Goal: Task Accomplishment & Management: Manage account settings

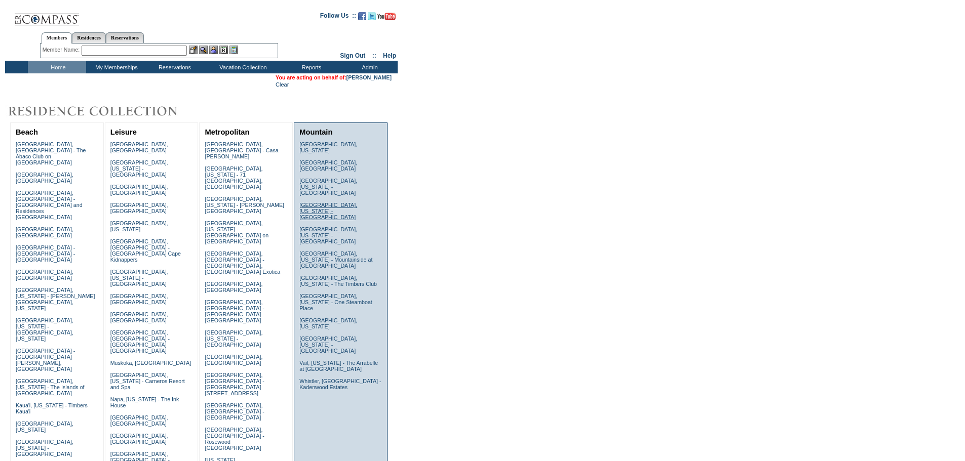
click at [333, 202] on link "[GEOGRAPHIC_DATA], [US_STATE] - [GEOGRAPHIC_DATA]" at bounding box center [328, 211] width 58 height 18
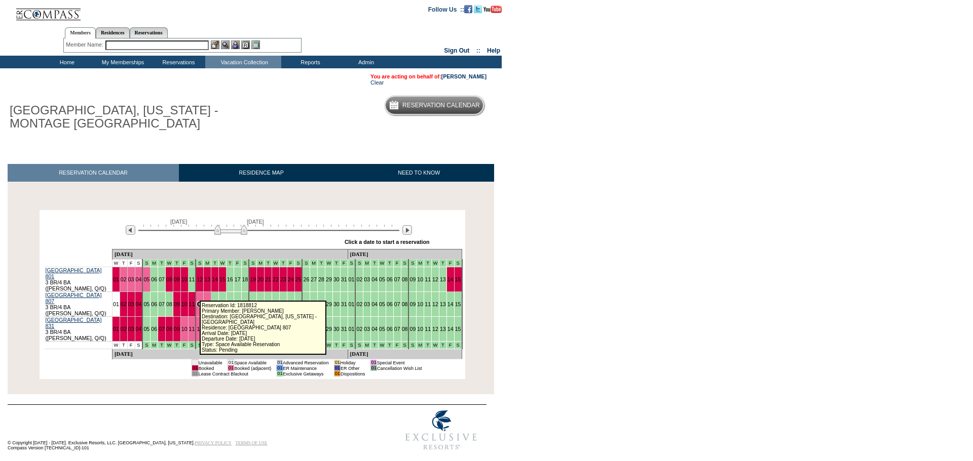
click at [197, 301] on link "12" at bounding box center [200, 304] width 6 height 6
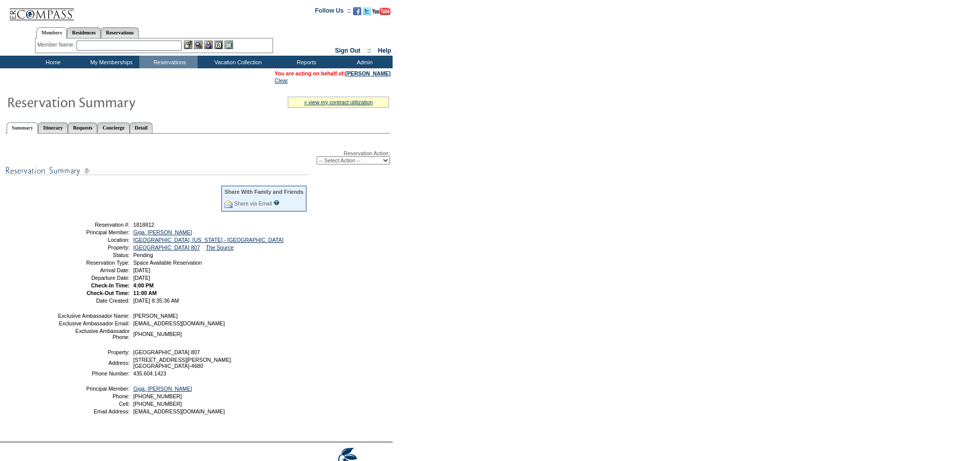
click at [386, 161] on select "-- Select Action -- Modify Reservation Dates Modify Reservation Cost Modify Occ…" at bounding box center [353, 161] width 73 height 8
select select "CancelRes"
click at [317, 159] on select "-- Select Action -- Modify Reservation Dates Modify Reservation Cost Modify Occ…" at bounding box center [353, 161] width 73 height 8
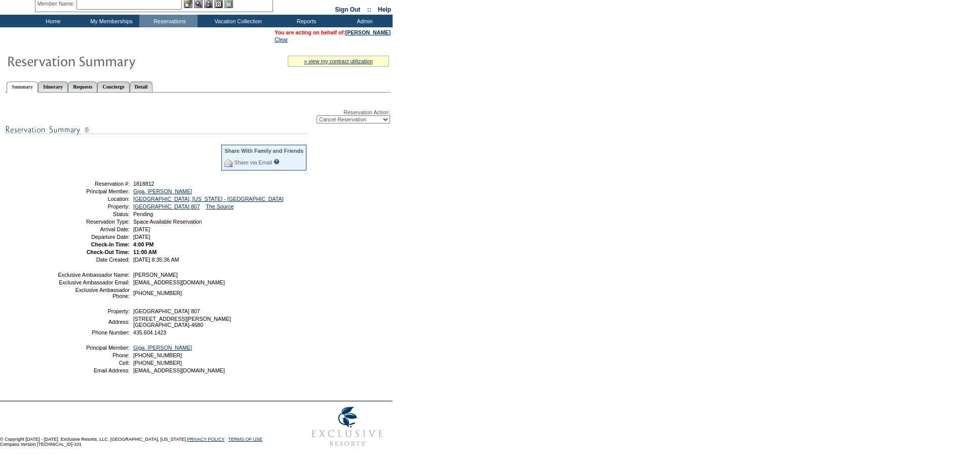
scroll to position [73, 0]
